Goal: Use online tool/utility: Utilize a website feature to perform a specific function

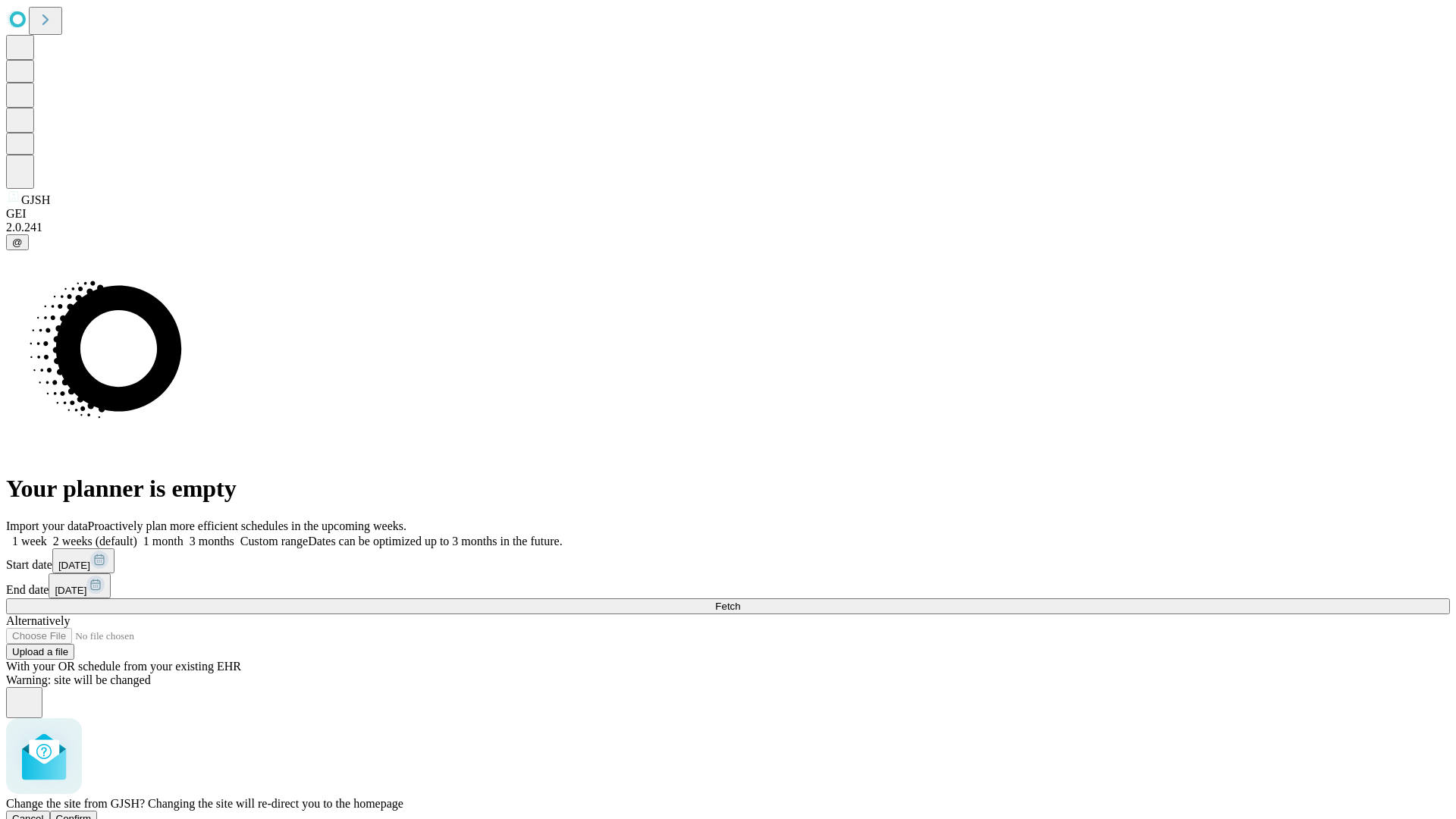
click at [92, 812] on span "Confirm" at bounding box center [74, 818] width 36 height 11
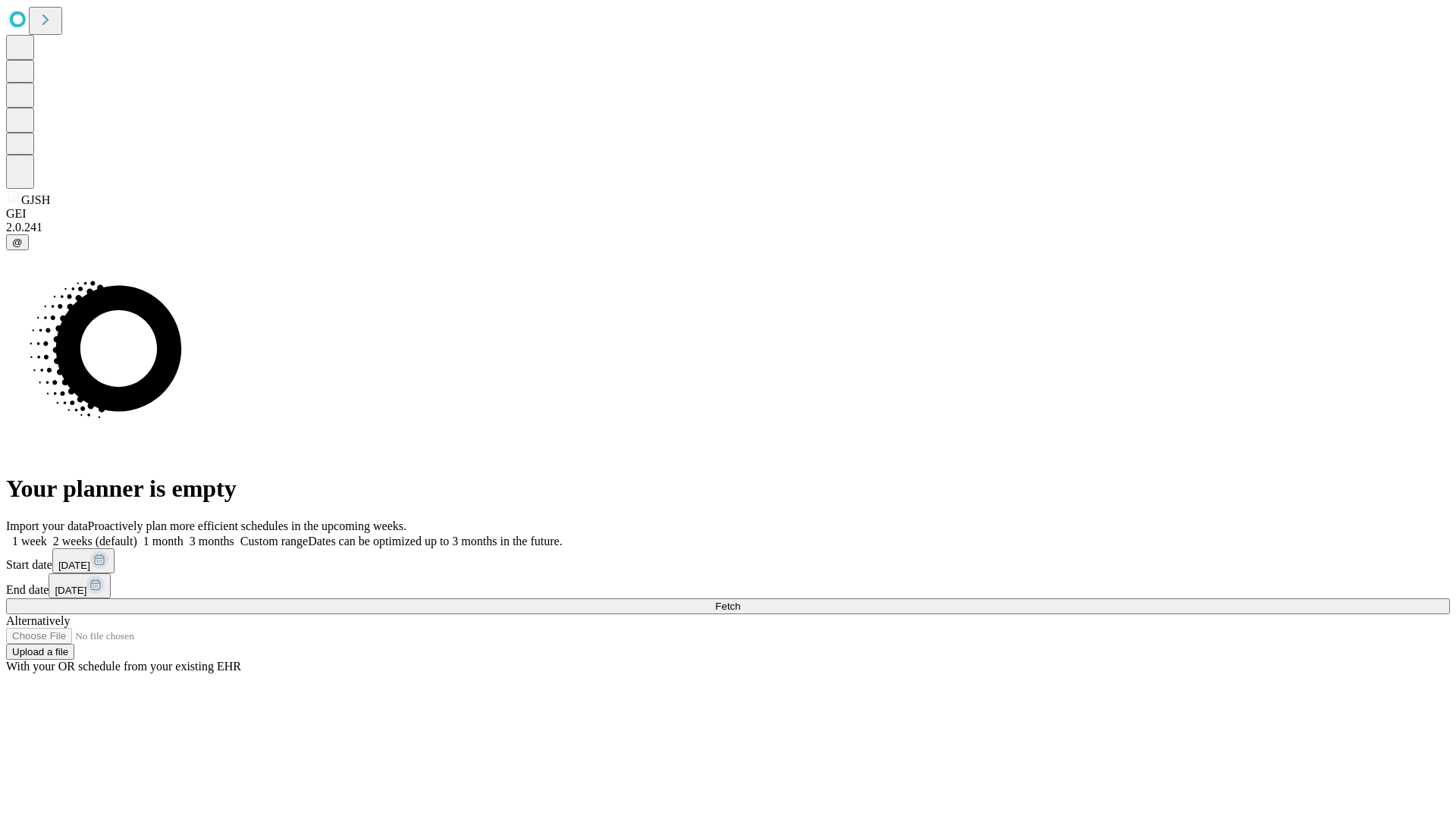
click at [47, 534] on label "1 week" at bounding box center [26, 541] width 41 height 13
click at [740, 601] on span "Fetch" at bounding box center [728, 606] width 25 height 11
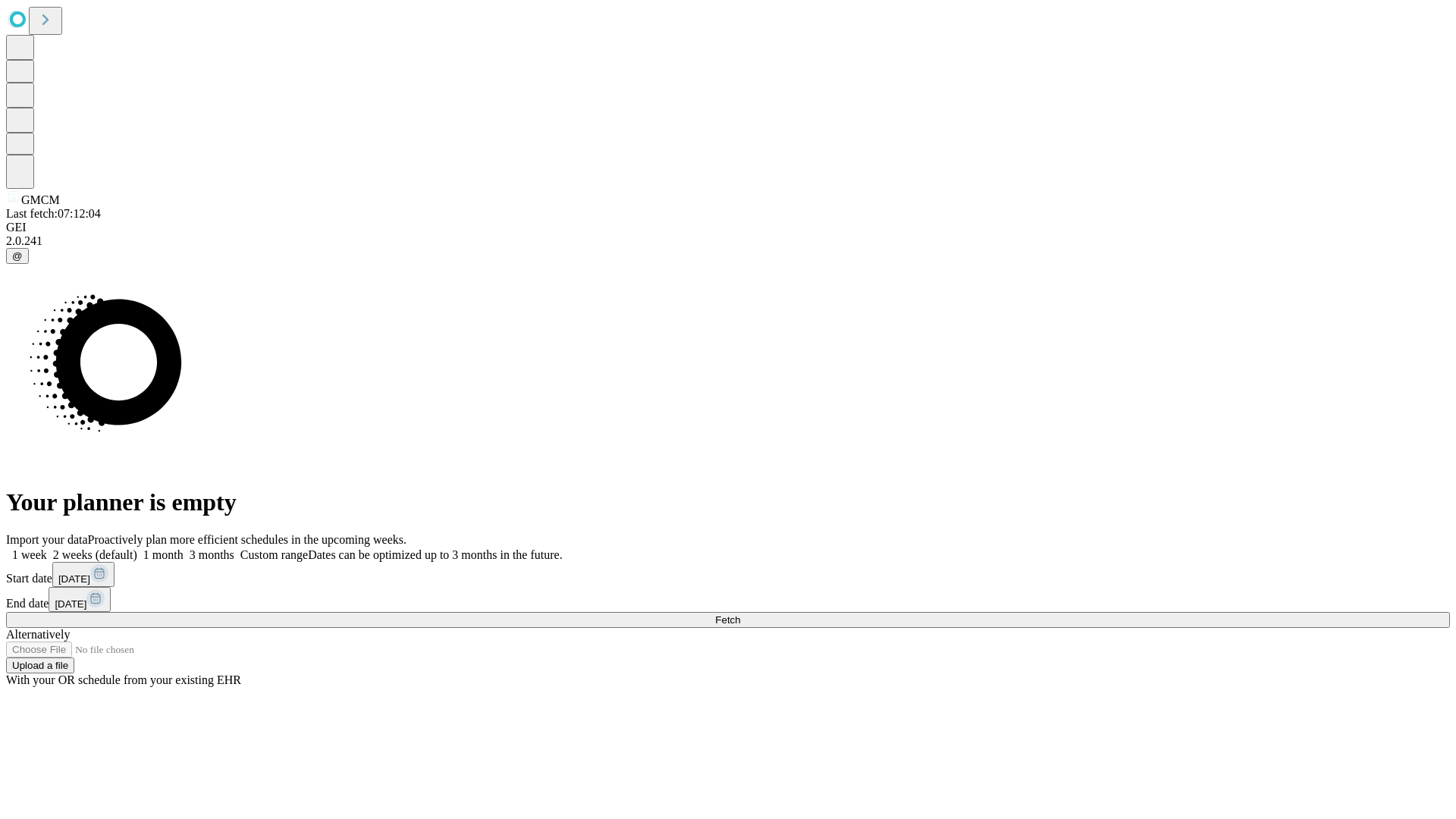
click at [47, 548] on label "1 week" at bounding box center [26, 555] width 41 height 13
click at [740, 614] on span "Fetch" at bounding box center [728, 619] width 25 height 11
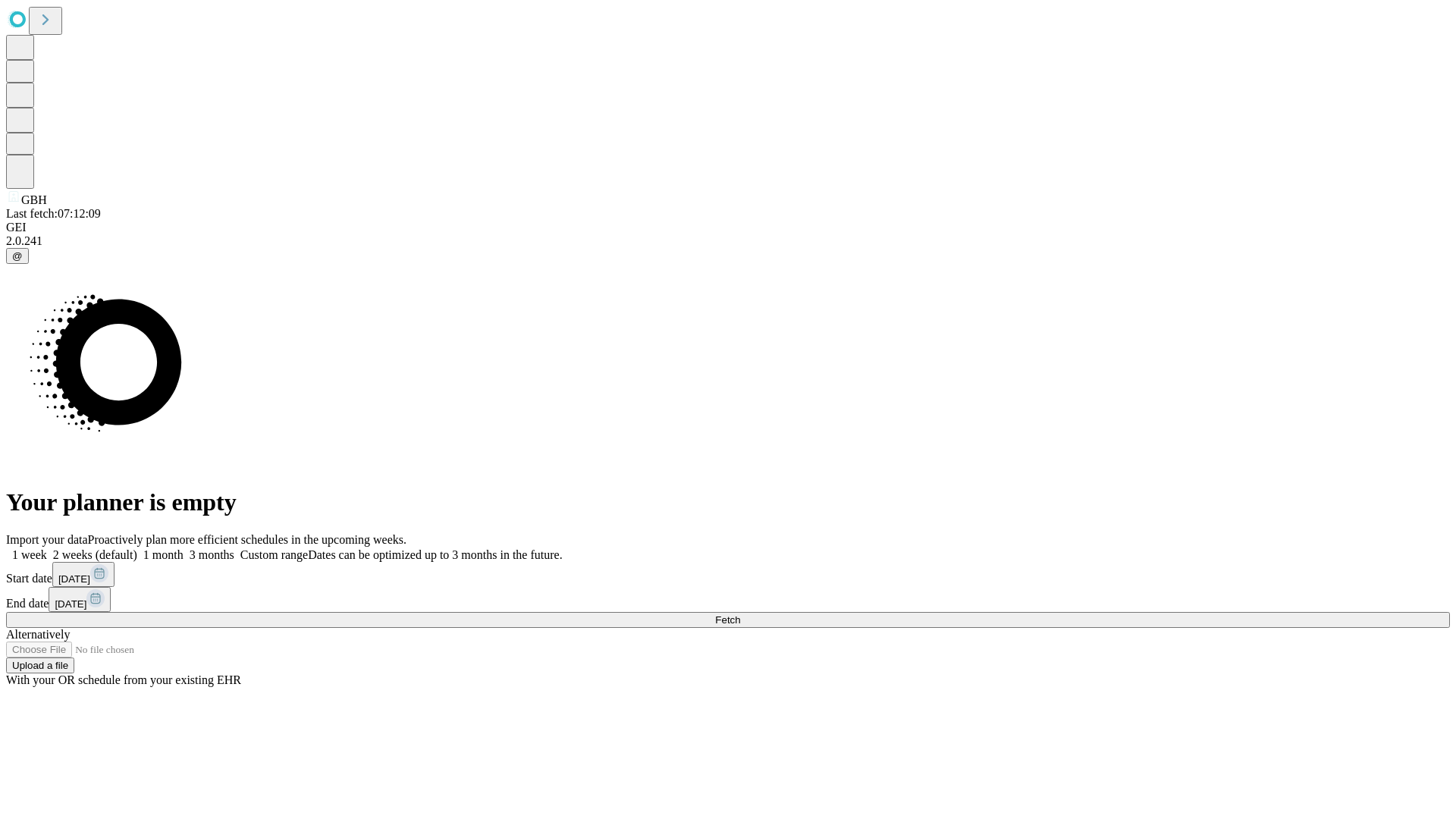
click at [47, 548] on label "1 week" at bounding box center [26, 555] width 41 height 13
click at [740, 614] on span "Fetch" at bounding box center [728, 619] width 25 height 11
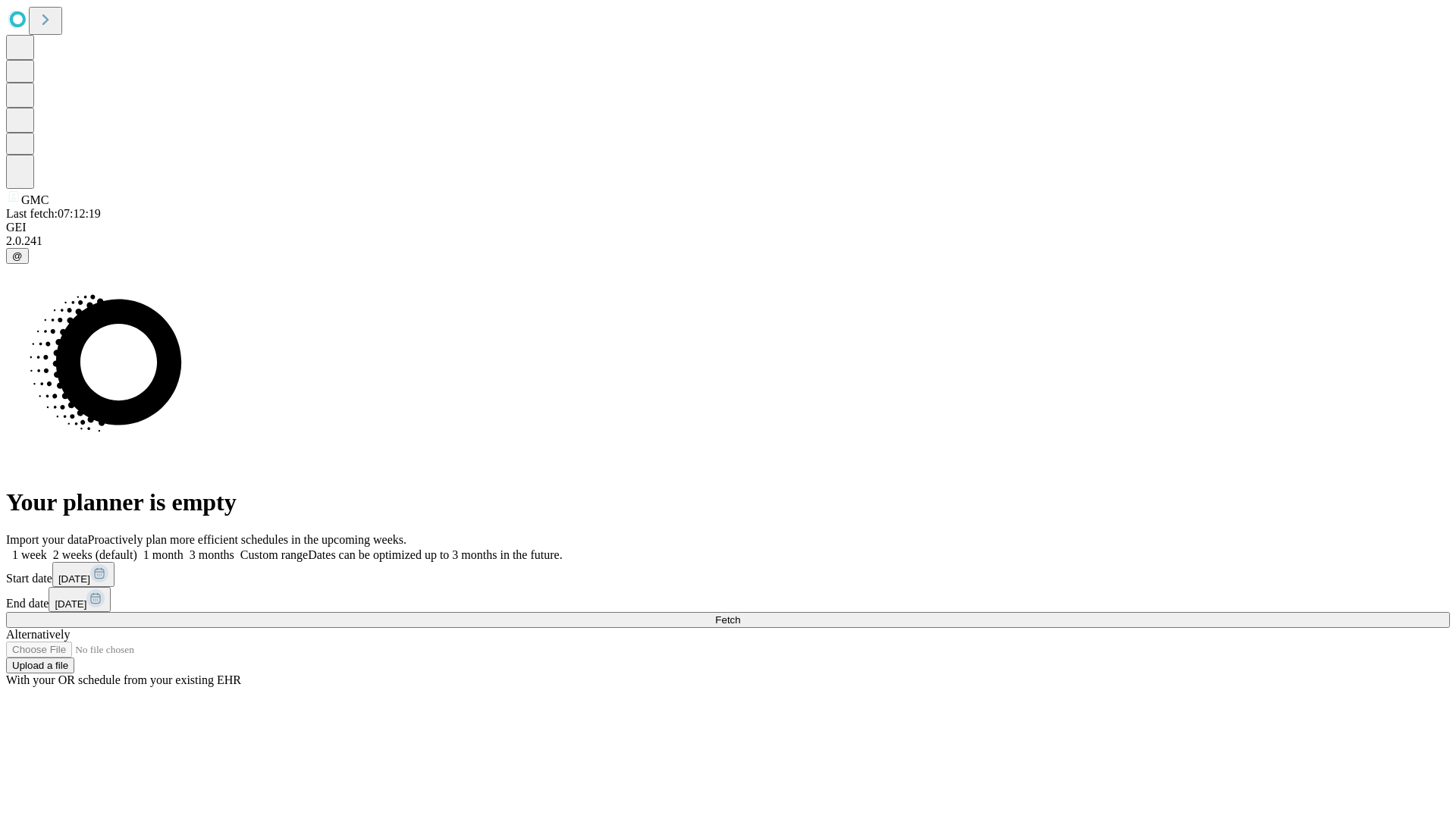
click at [740, 614] on span "Fetch" at bounding box center [728, 619] width 25 height 11
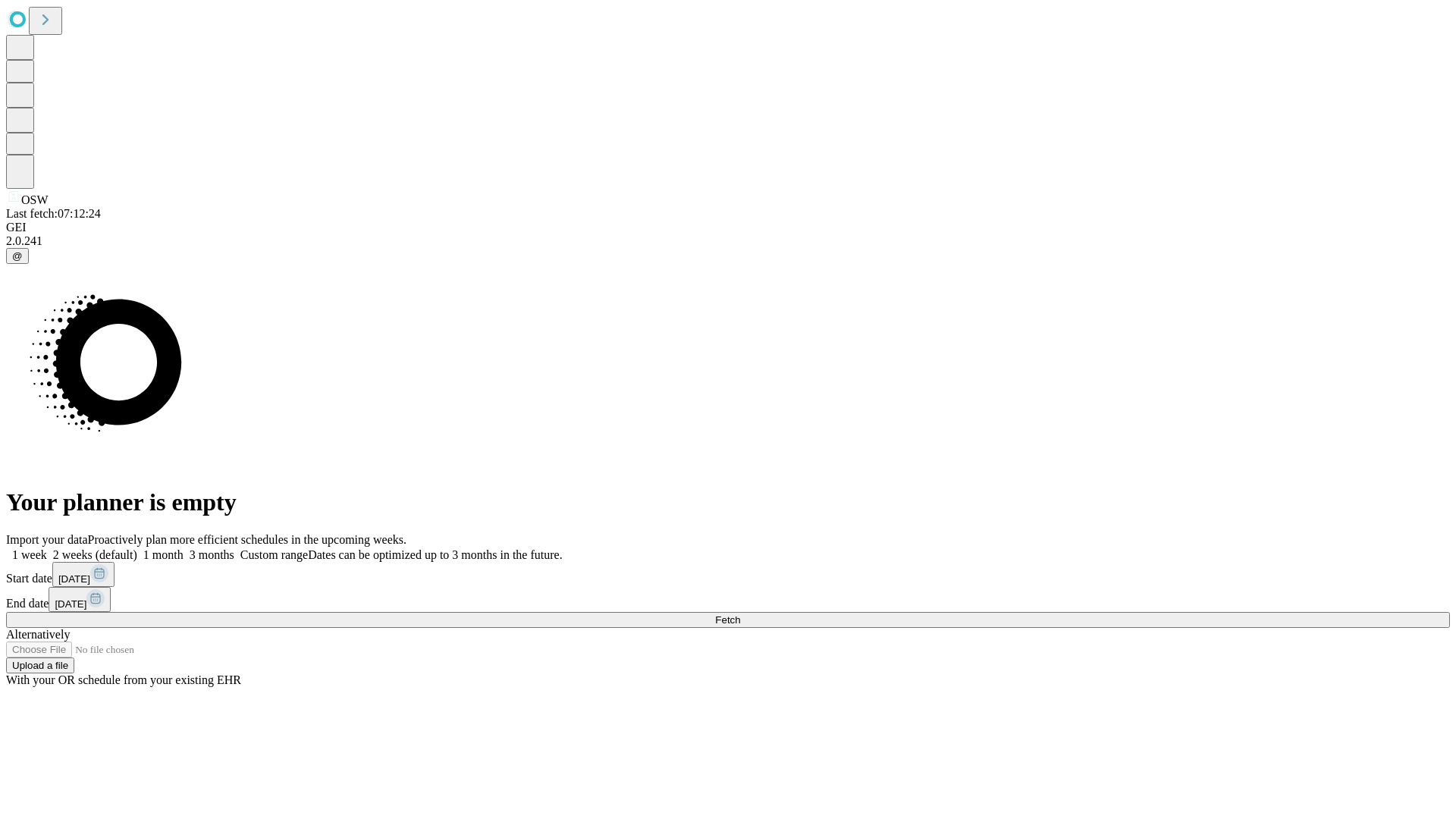
click at [47, 548] on label "1 week" at bounding box center [26, 555] width 41 height 13
click at [740, 614] on span "Fetch" at bounding box center [728, 619] width 25 height 11
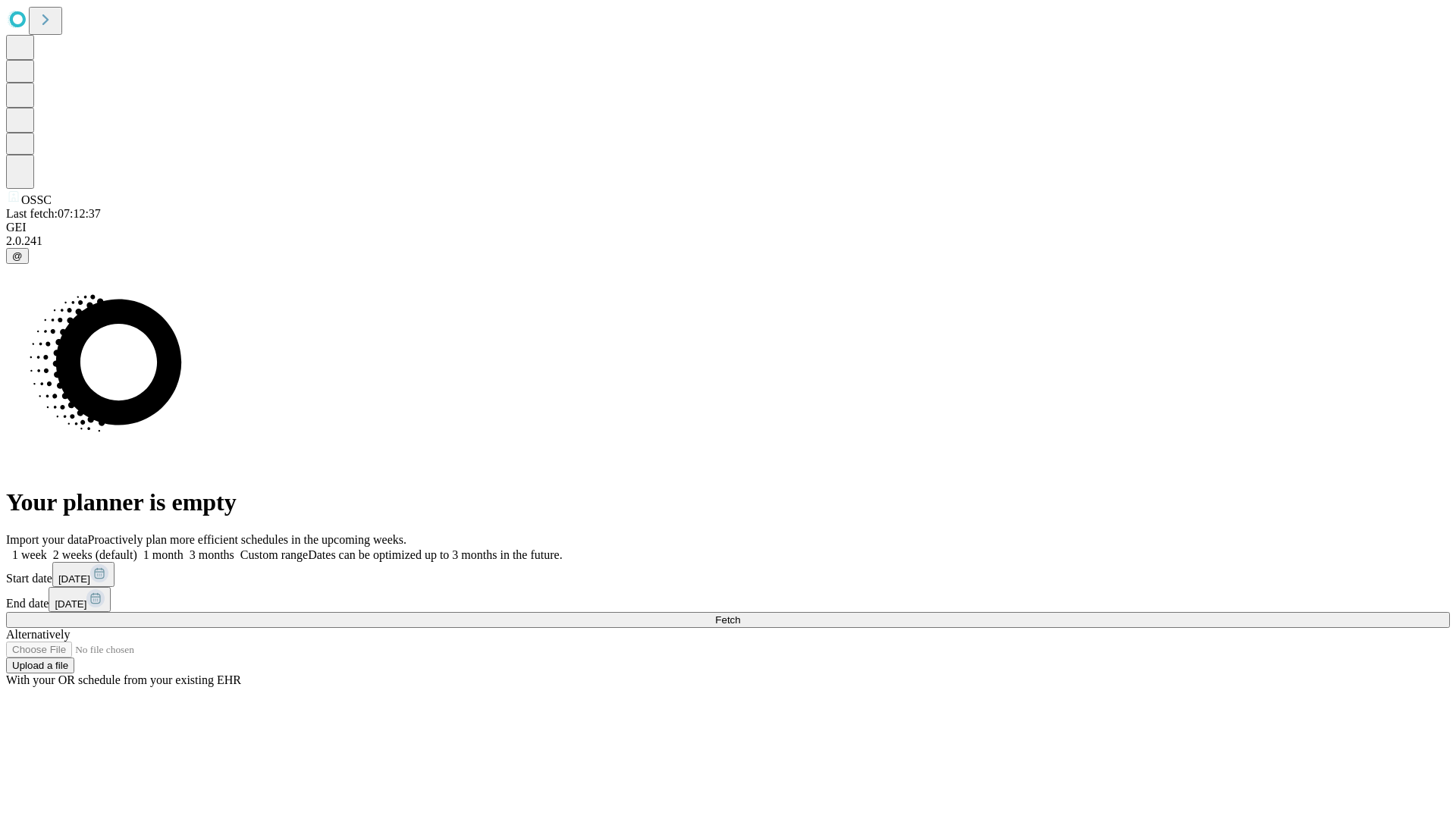
click at [740, 614] on span "Fetch" at bounding box center [728, 619] width 25 height 11
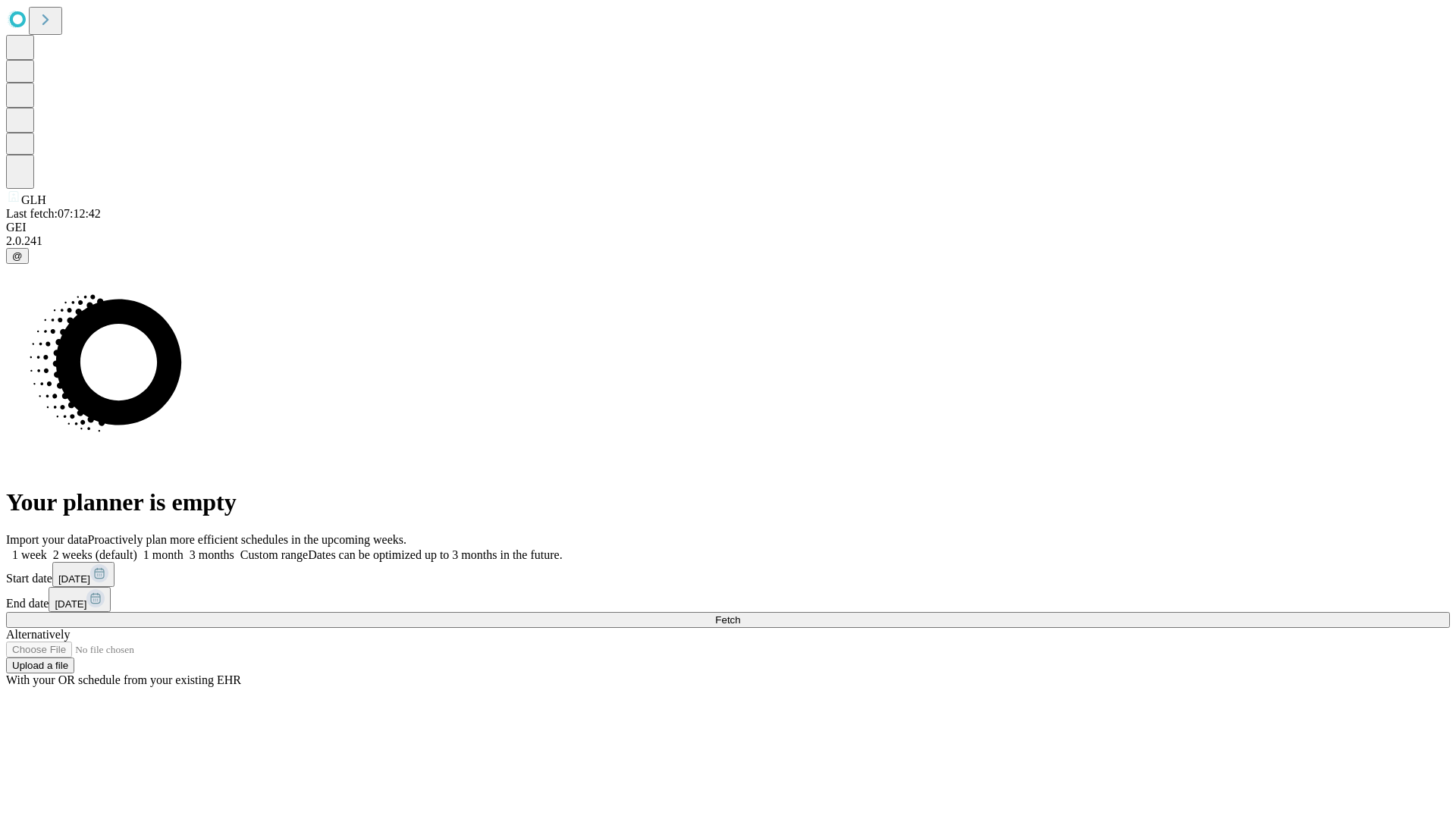
click at [47, 548] on label "1 week" at bounding box center [26, 555] width 41 height 13
click at [740, 614] on span "Fetch" at bounding box center [728, 619] width 25 height 11
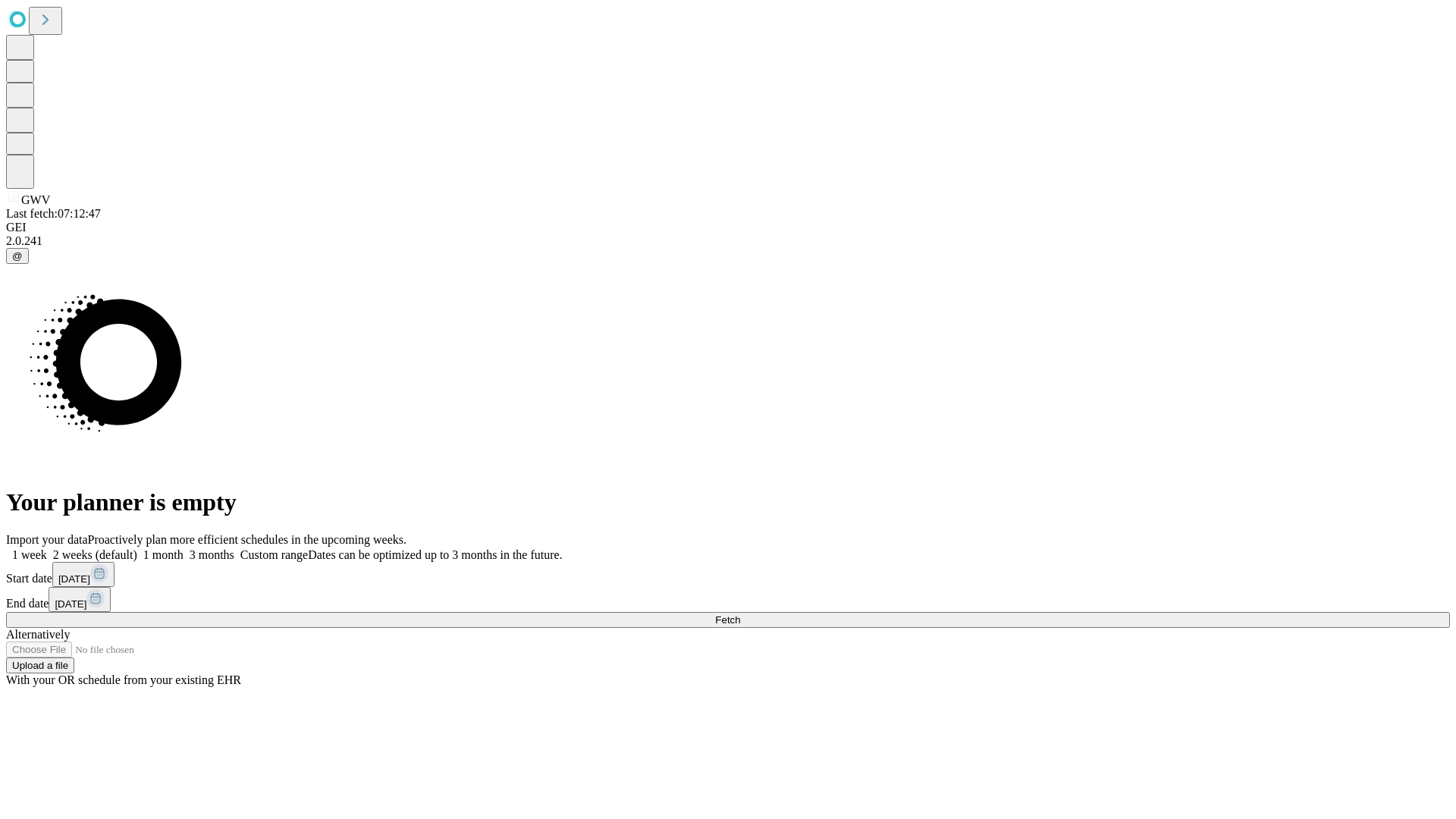
click at [47, 548] on label "1 week" at bounding box center [26, 555] width 41 height 13
click at [740, 614] on span "Fetch" at bounding box center [728, 619] width 25 height 11
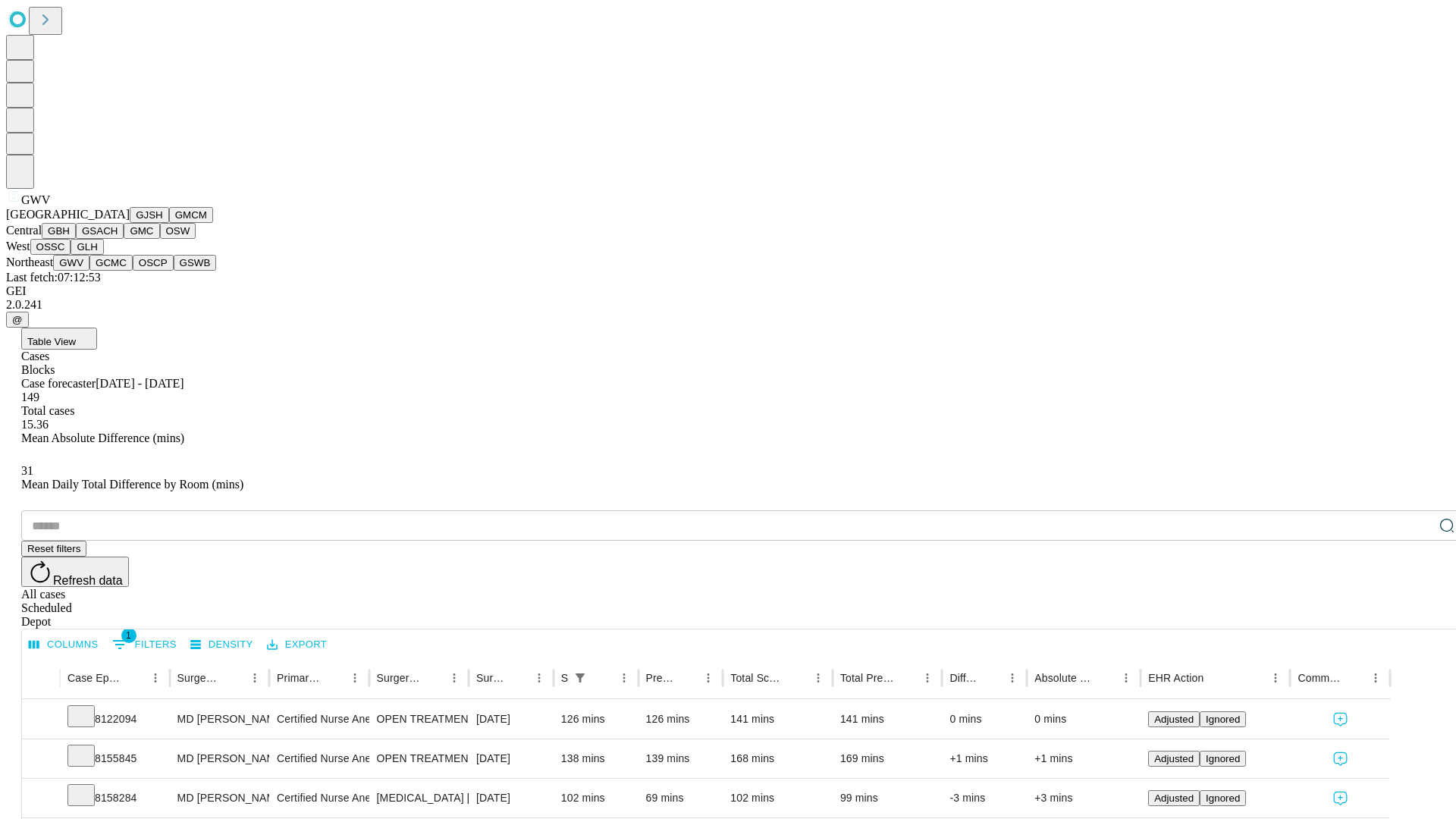
click at [117, 271] on button "GCMC" at bounding box center [111, 262] width 43 height 16
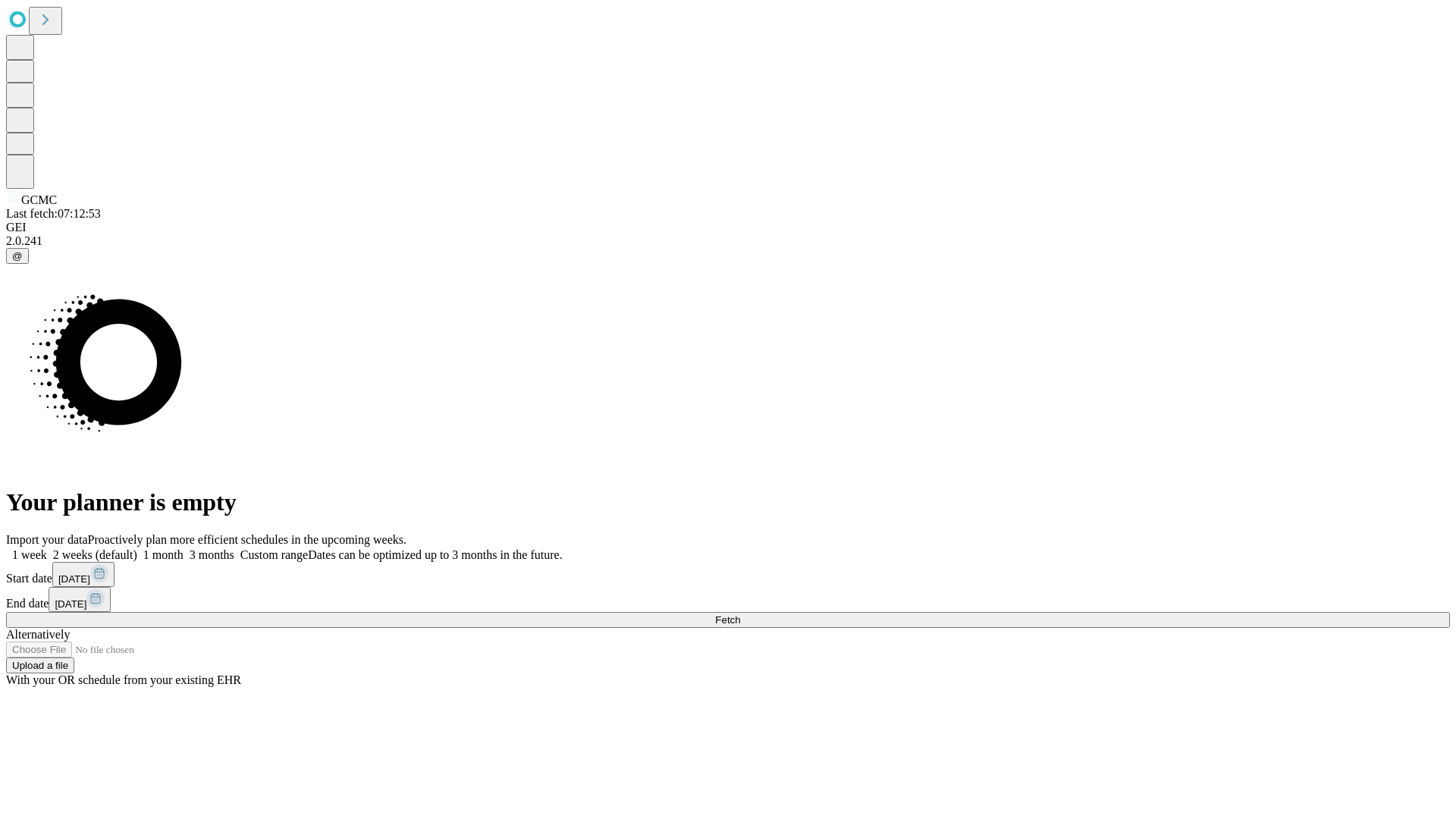
click at [47, 548] on label "1 week" at bounding box center [26, 555] width 41 height 13
click at [740, 614] on span "Fetch" at bounding box center [728, 619] width 25 height 11
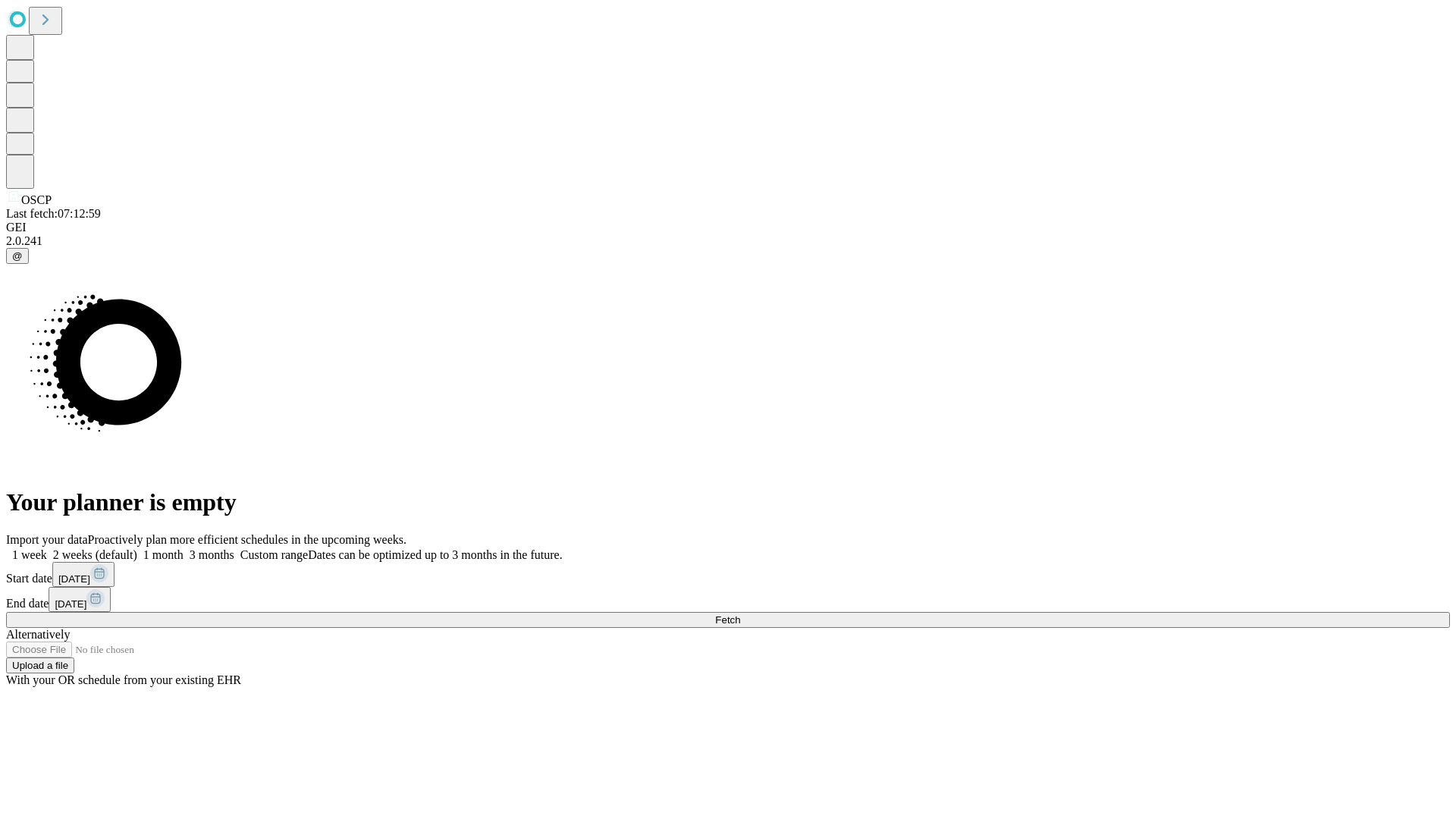
click at [740, 614] on span "Fetch" at bounding box center [728, 619] width 25 height 11
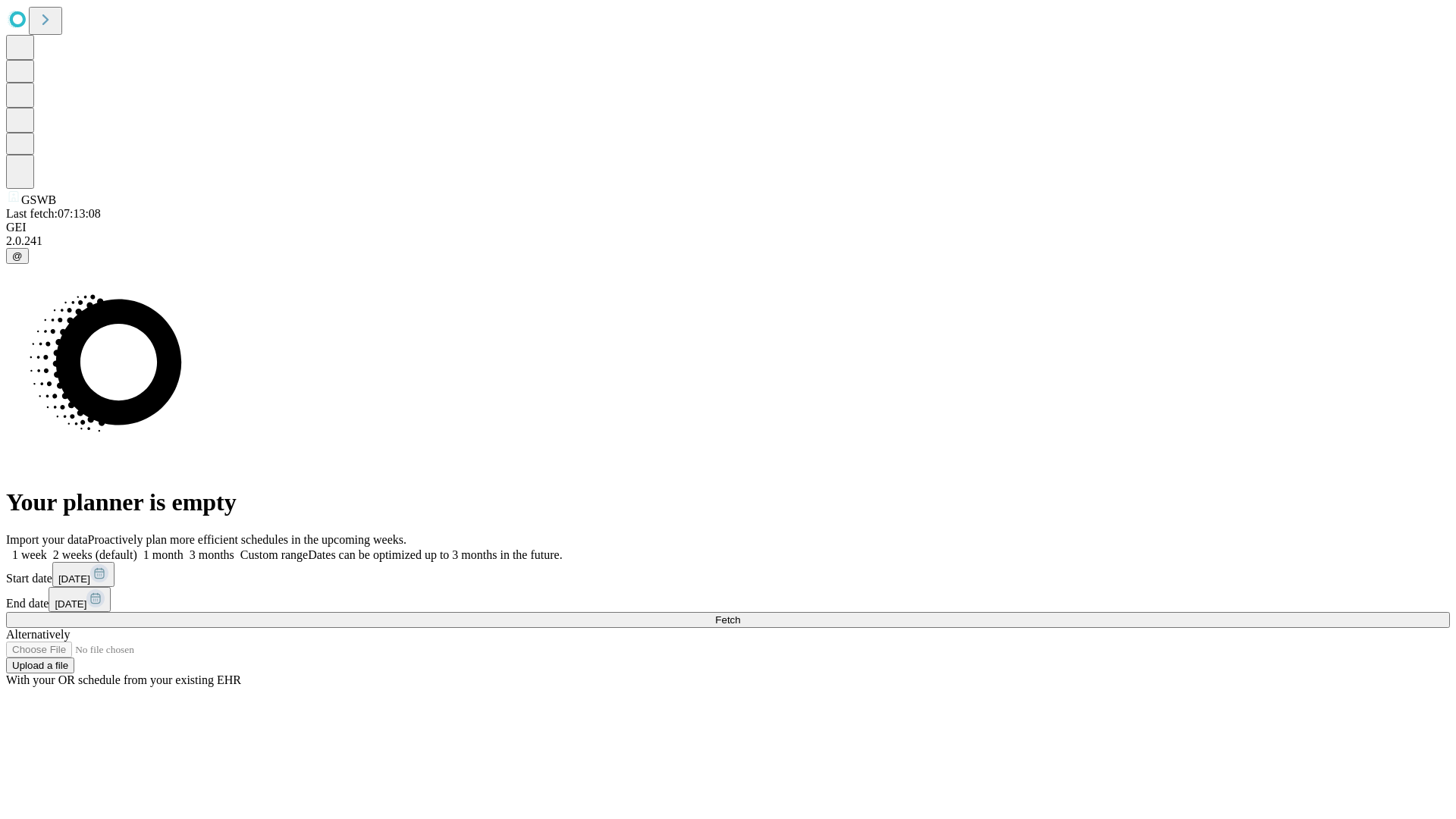
click at [47, 548] on label "1 week" at bounding box center [26, 555] width 41 height 13
click at [740, 614] on span "Fetch" at bounding box center [728, 619] width 25 height 11
